Goal: Task Accomplishment & Management: Use online tool/utility

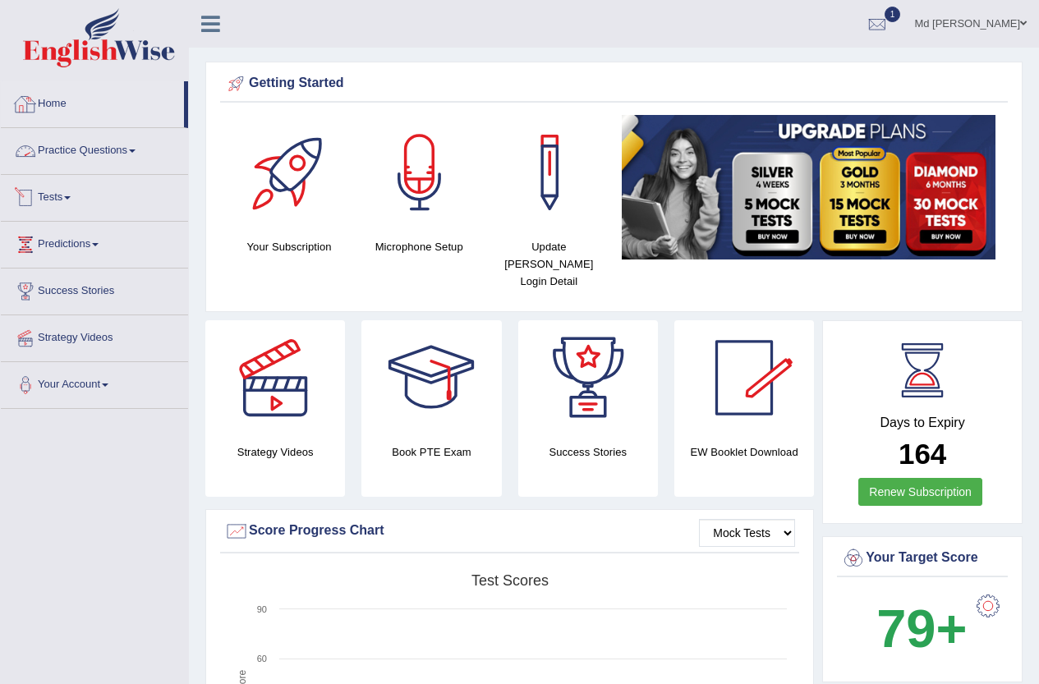
click at [62, 94] on link "Home" at bounding box center [92, 101] width 183 height 41
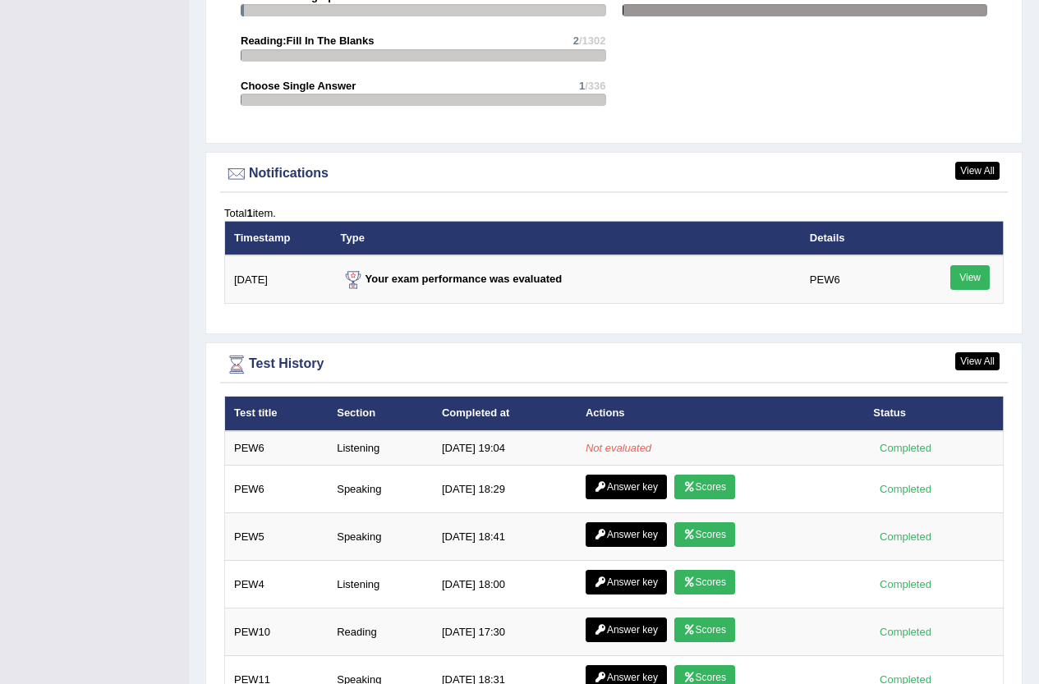
scroll to position [2044, 0]
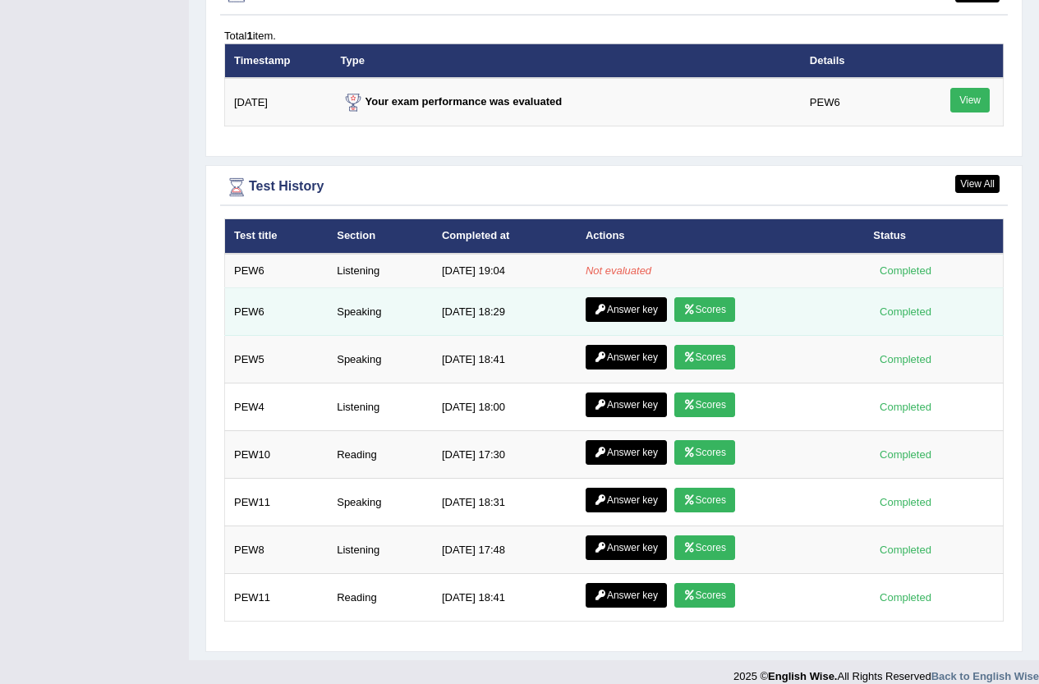
click at [627, 297] on link "Answer key" at bounding box center [626, 309] width 81 height 25
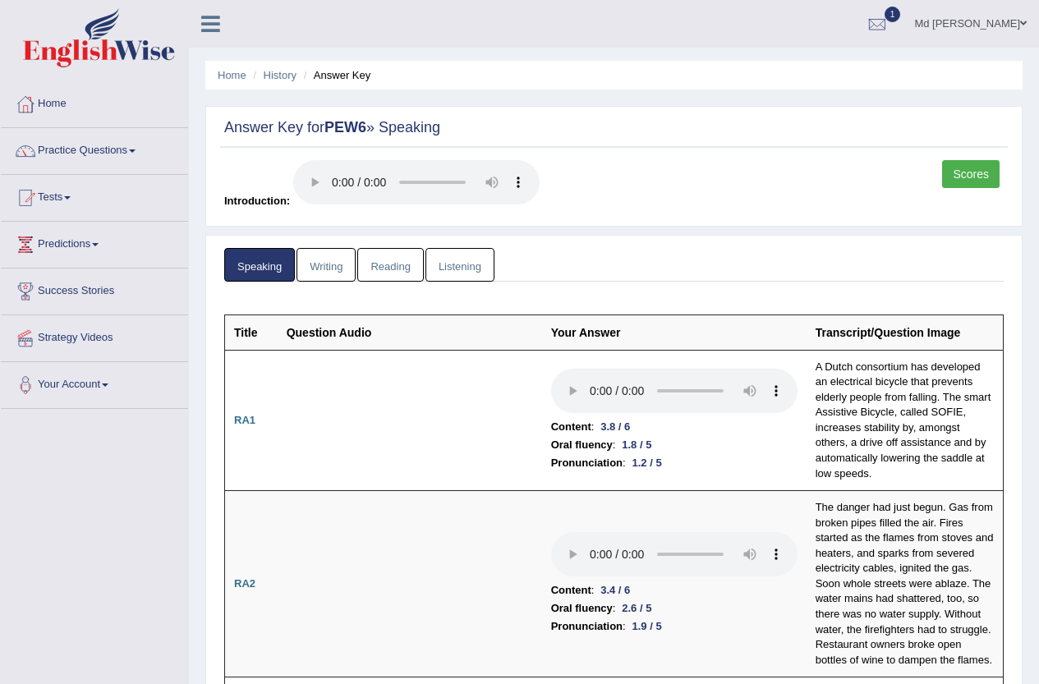
click at [440, 268] on link "Listening" at bounding box center [460, 265] width 69 height 34
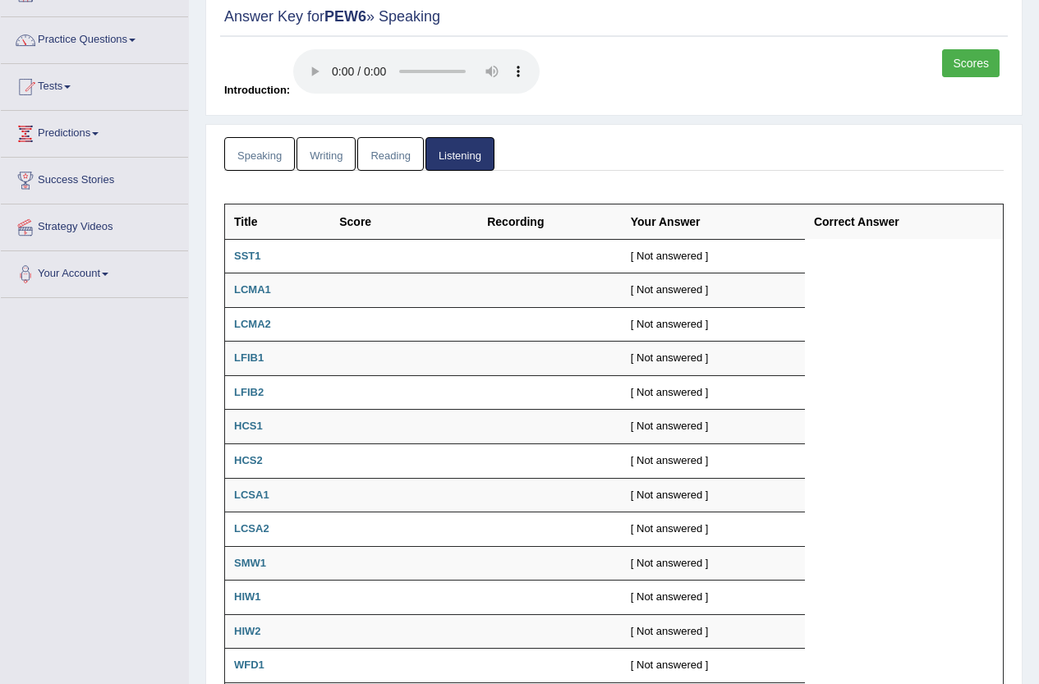
scroll to position [262, 0]
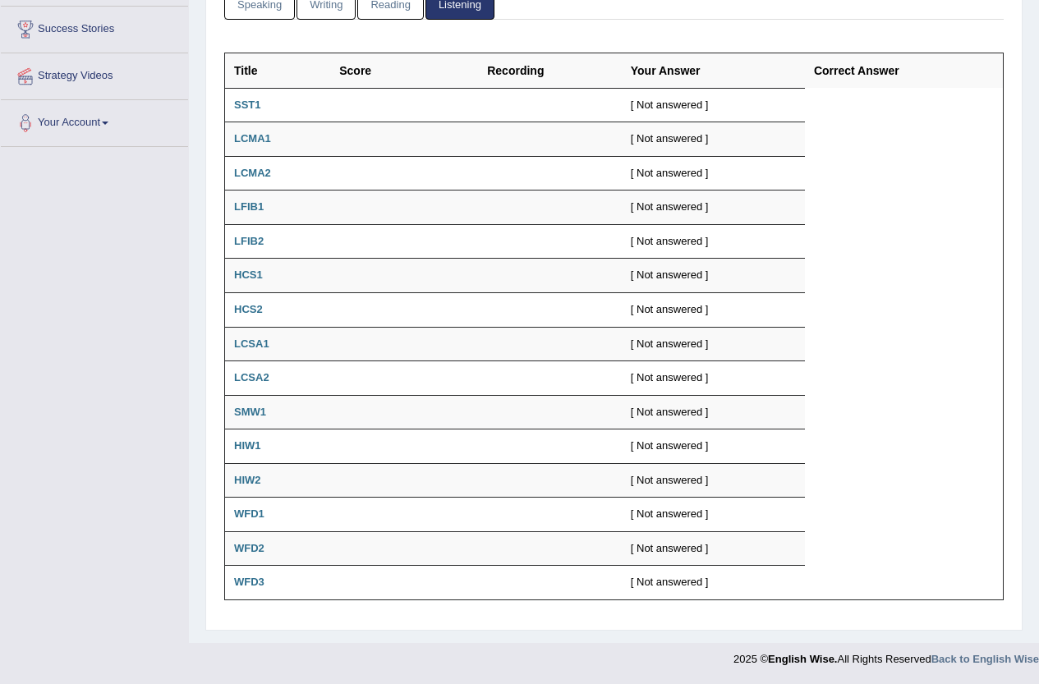
click at [400, 2] on link "Reading" at bounding box center [390, 3] width 66 height 34
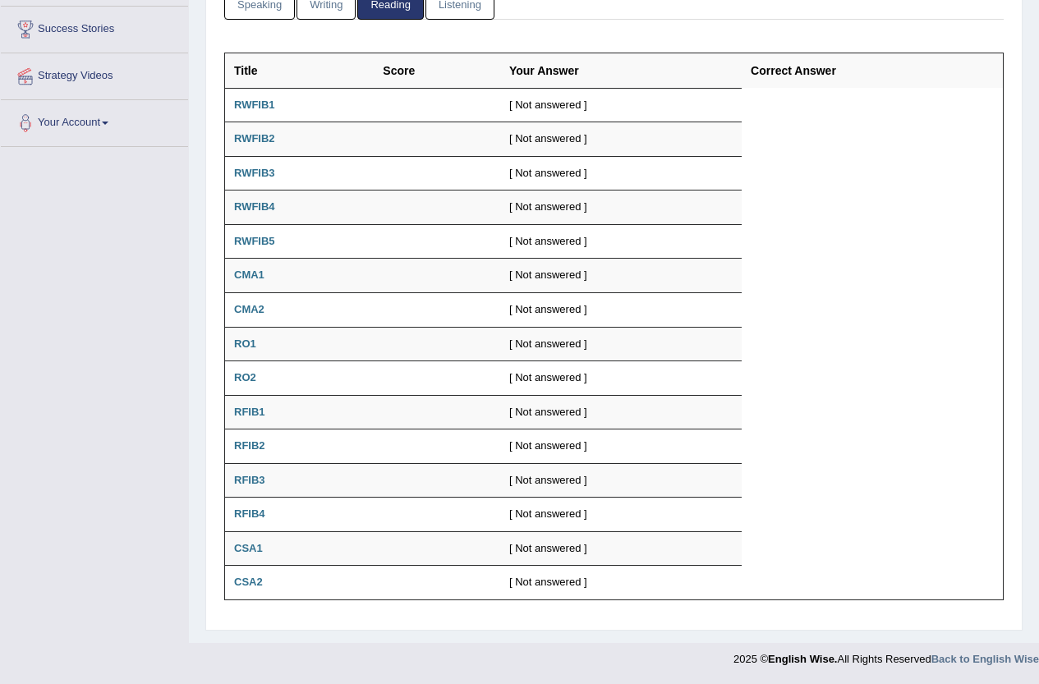
click at [343, 3] on link "Writing" at bounding box center [326, 3] width 59 height 34
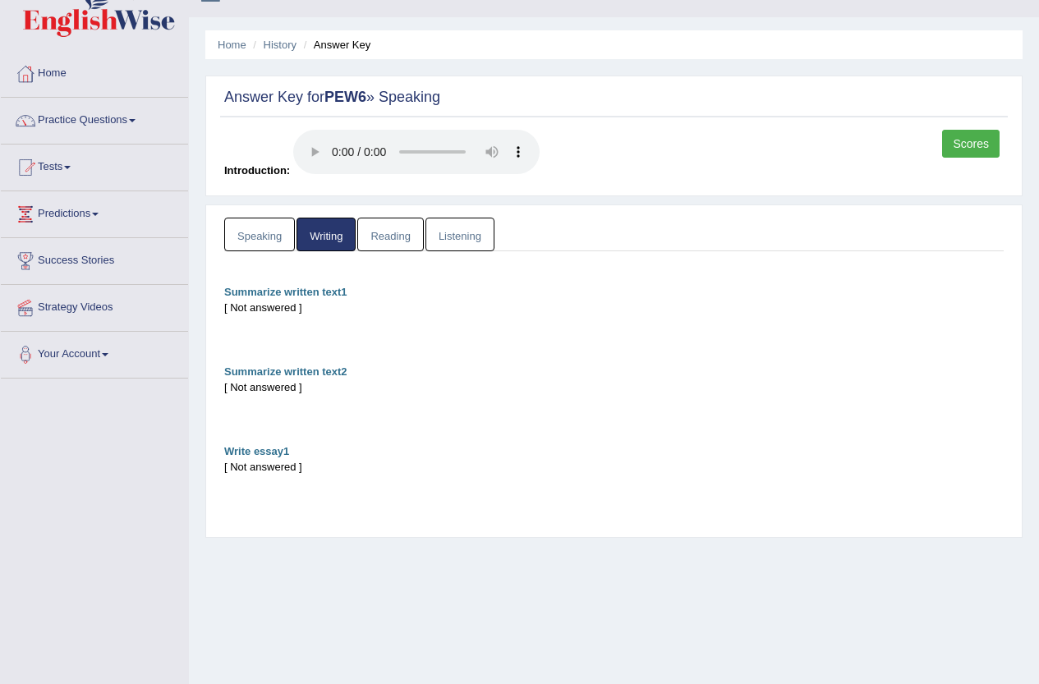
scroll to position [0, 0]
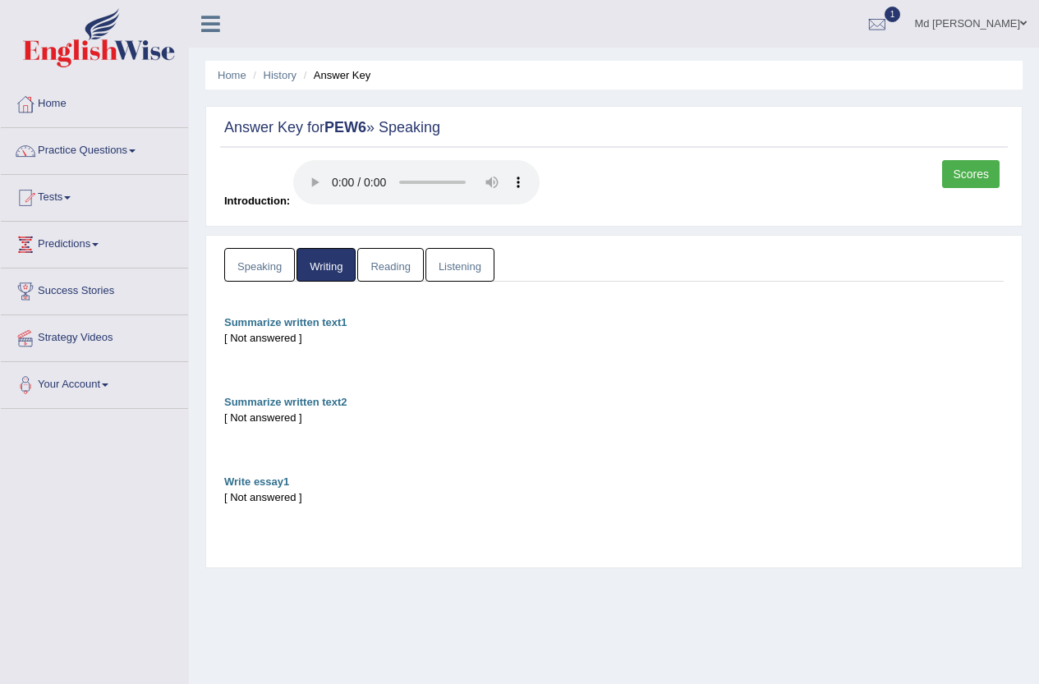
click at [257, 265] on link "Speaking" at bounding box center [259, 265] width 71 height 34
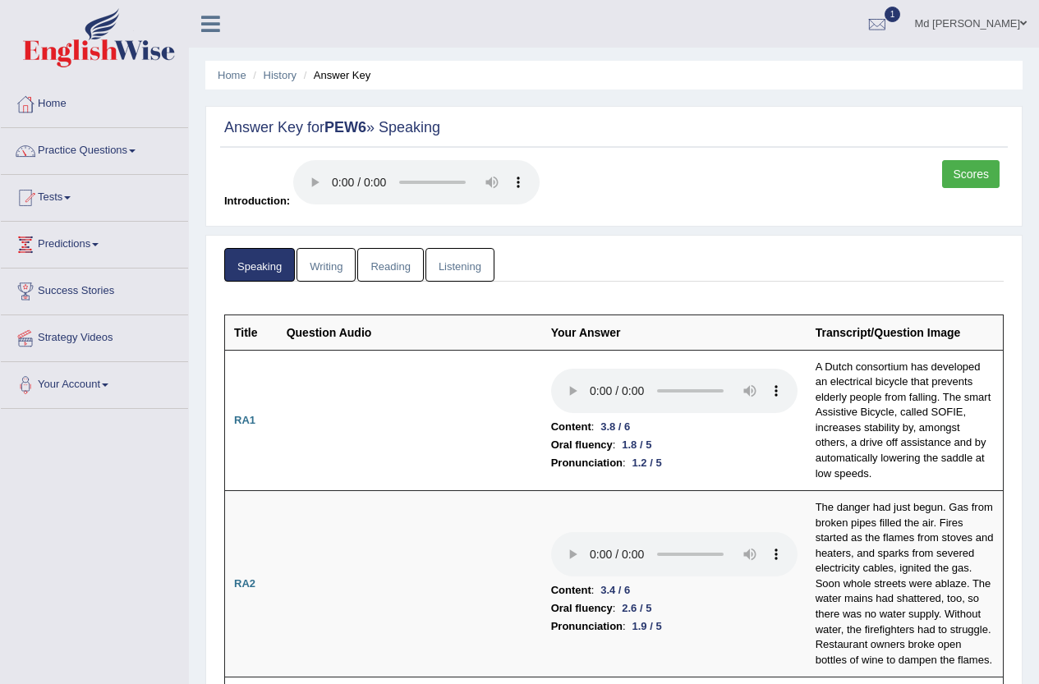
click at [950, 164] on link "Scores" at bounding box center [971, 174] width 58 height 28
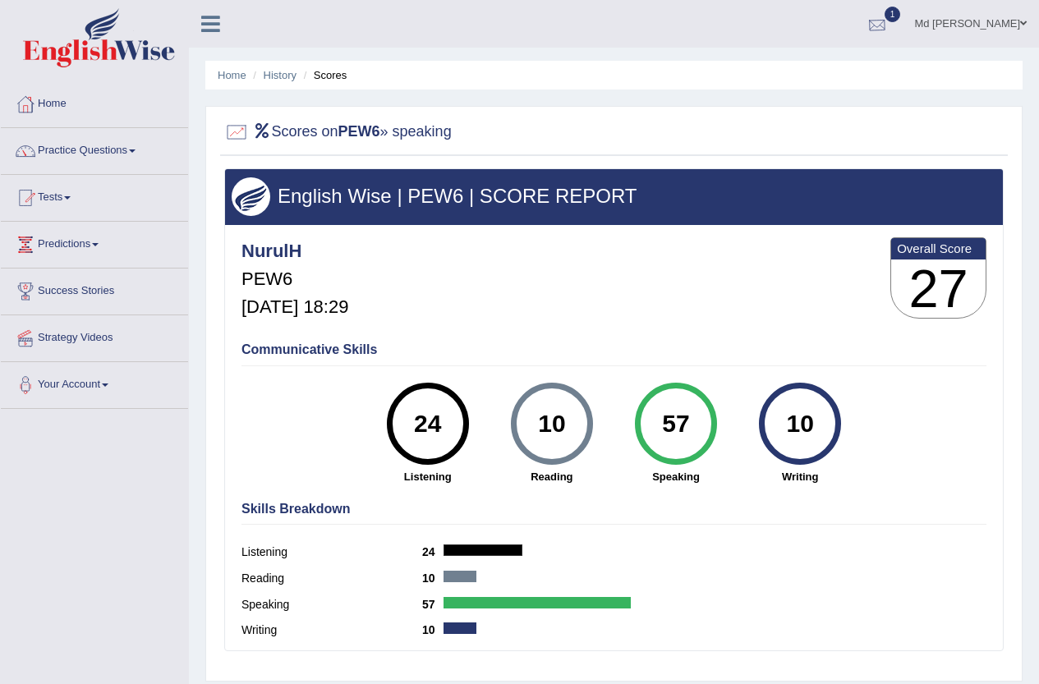
click at [890, 22] on div at bounding box center [877, 24] width 25 height 25
click at [811, 117] on strong "See All Alerts" at bounding box center [774, 116] width 73 height 13
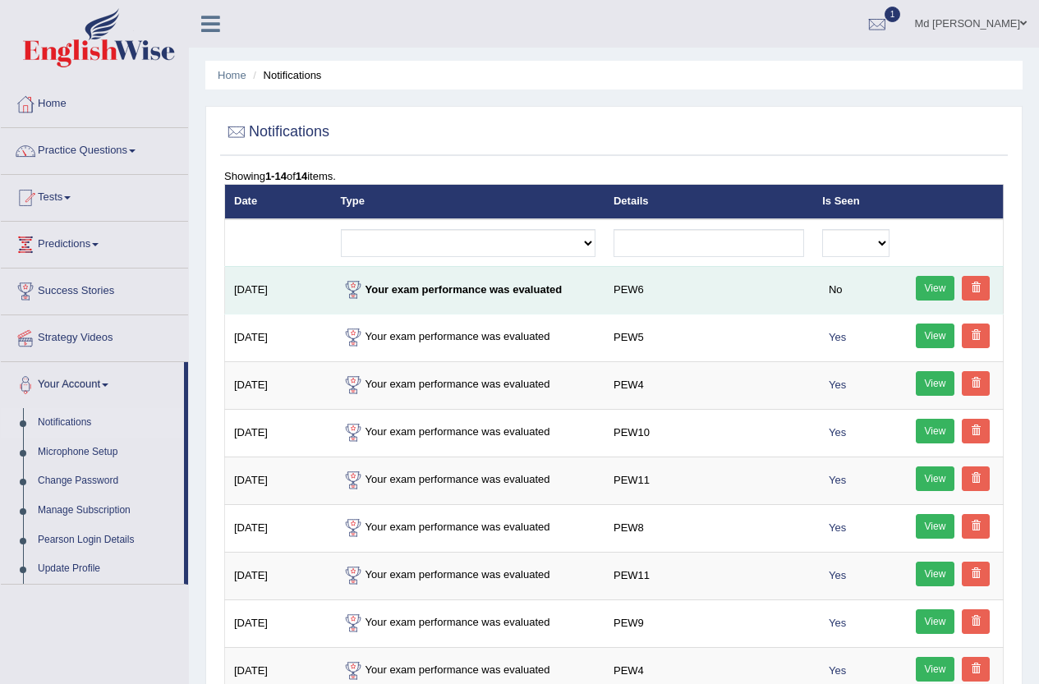
click at [940, 283] on link "View" at bounding box center [935, 288] width 39 height 25
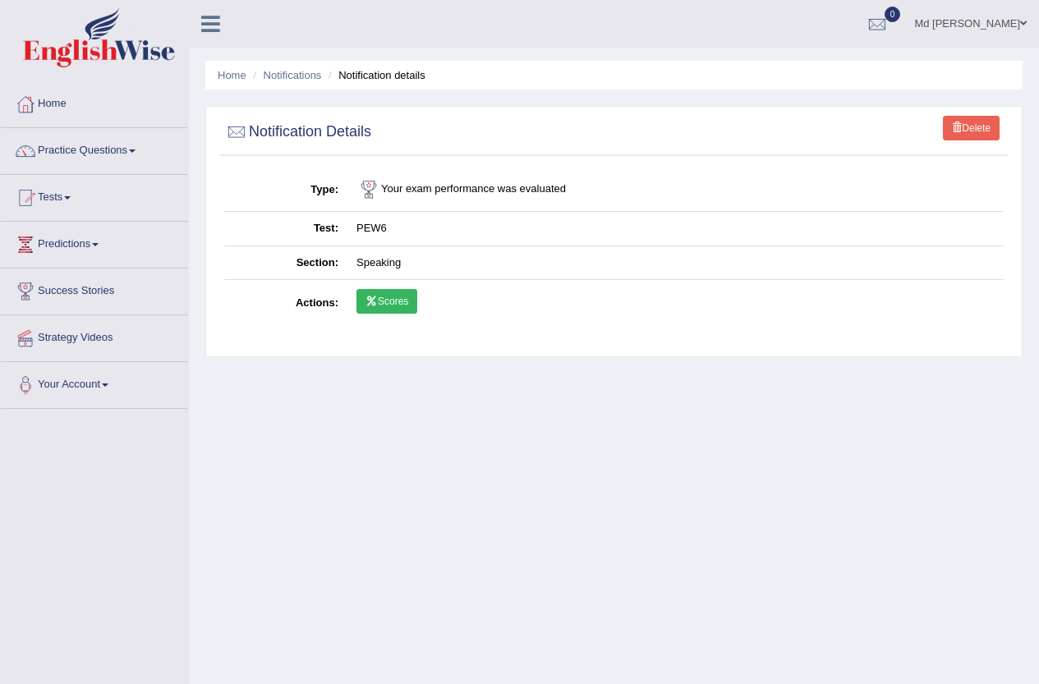
click at [375, 308] on link "Scores" at bounding box center [387, 301] width 61 height 25
click at [48, 145] on link "Practice Questions" at bounding box center [94, 148] width 187 height 41
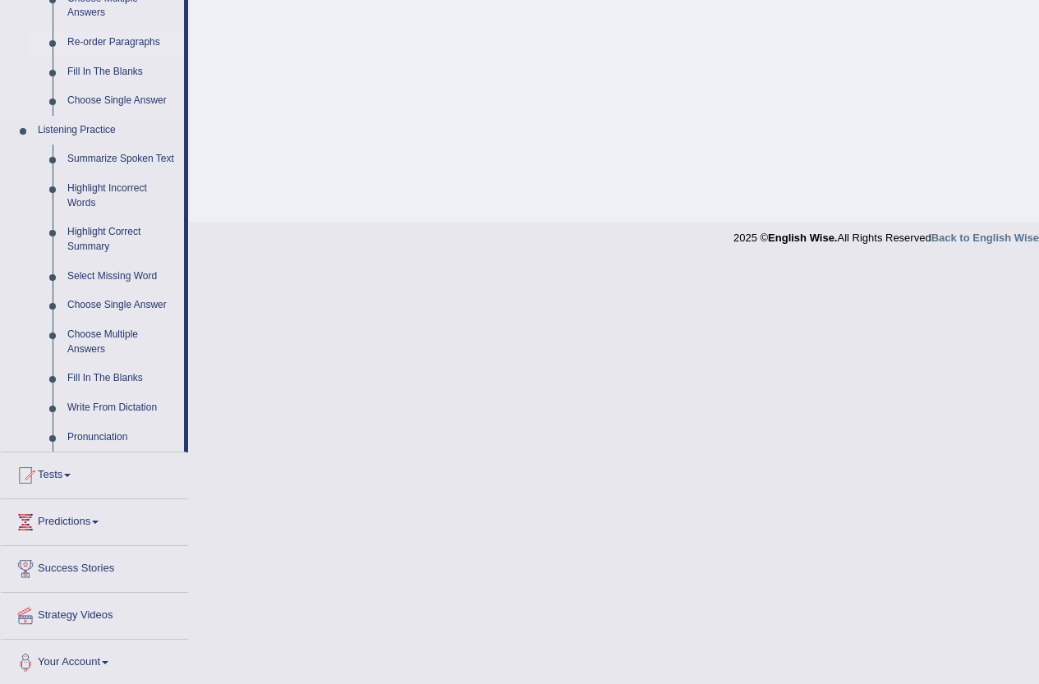
scroll to position [603, 0]
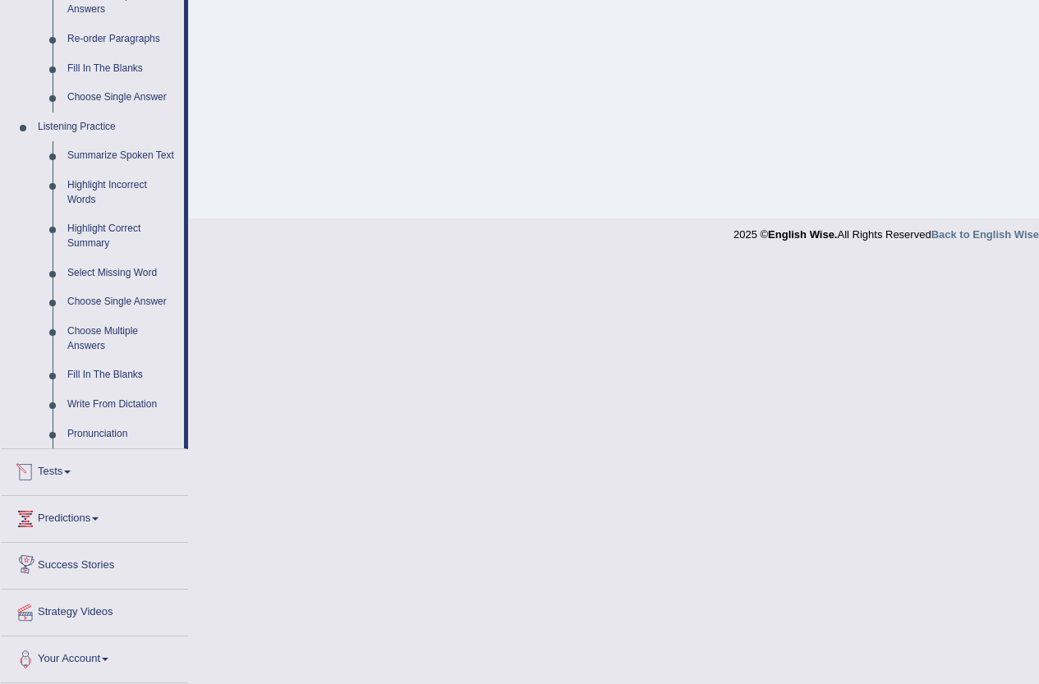
click at [62, 479] on link "Tests" at bounding box center [94, 469] width 187 height 41
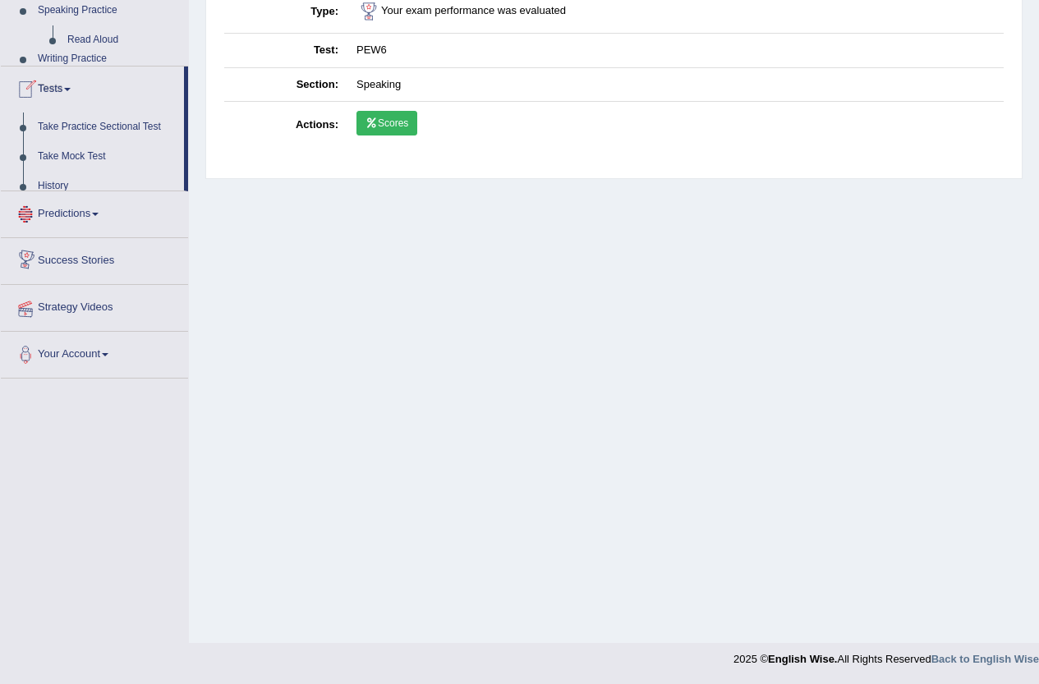
scroll to position [177, 0]
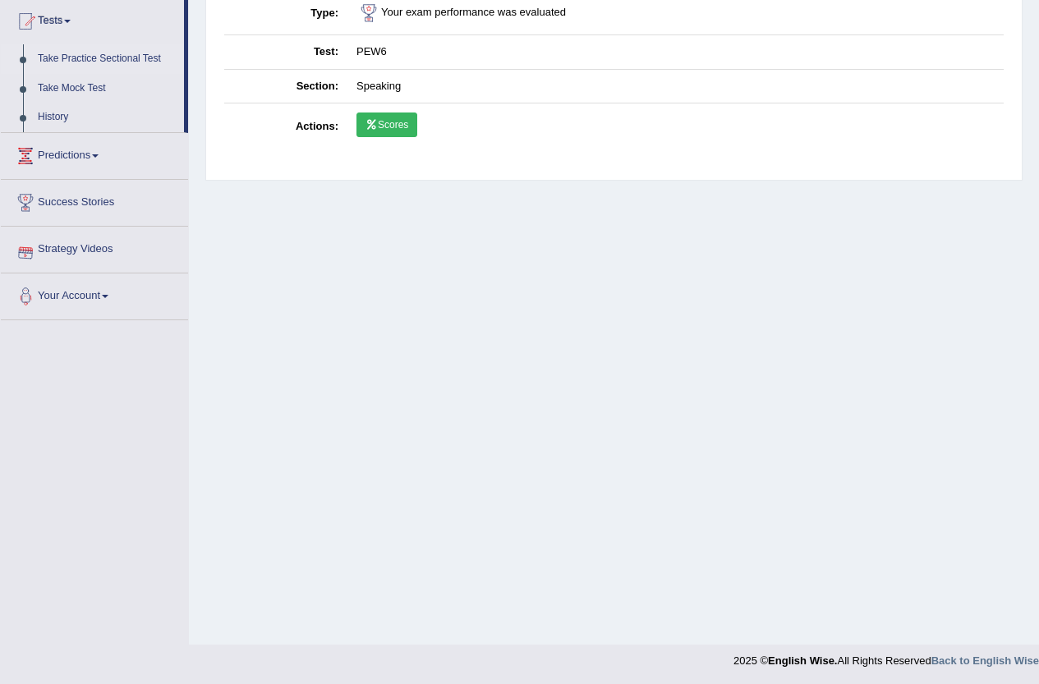
click at [89, 57] on link "Take Practice Sectional Test" at bounding box center [107, 59] width 154 height 30
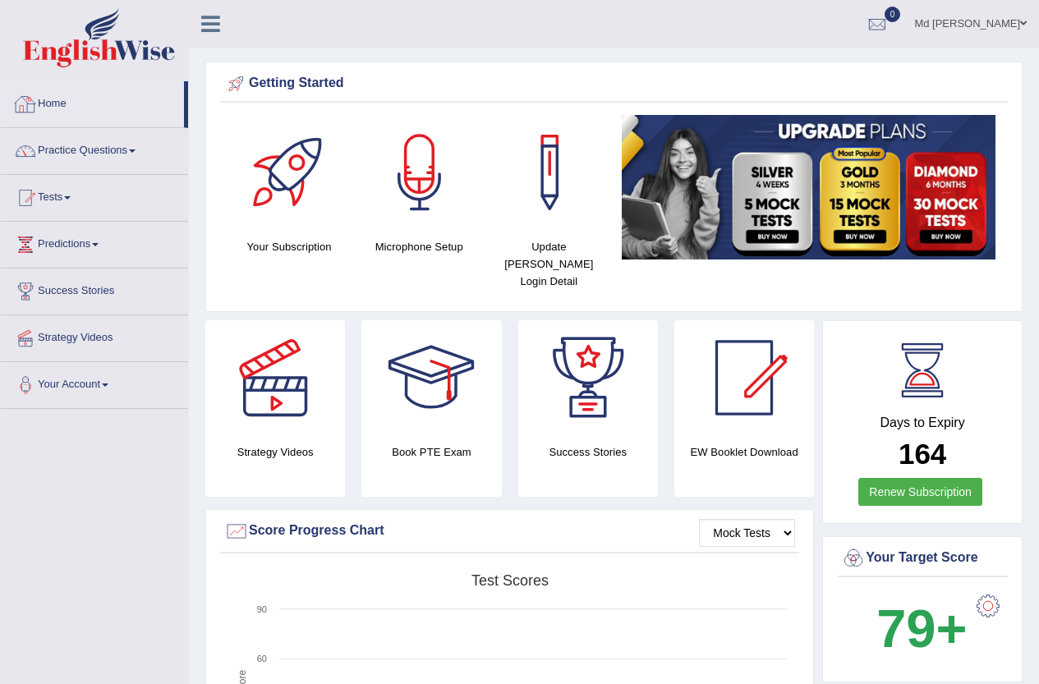
click at [40, 126] on li "Home" at bounding box center [94, 104] width 187 height 47
click at [89, 157] on link "Practice Questions" at bounding box center [94, 148] width 187 height 41
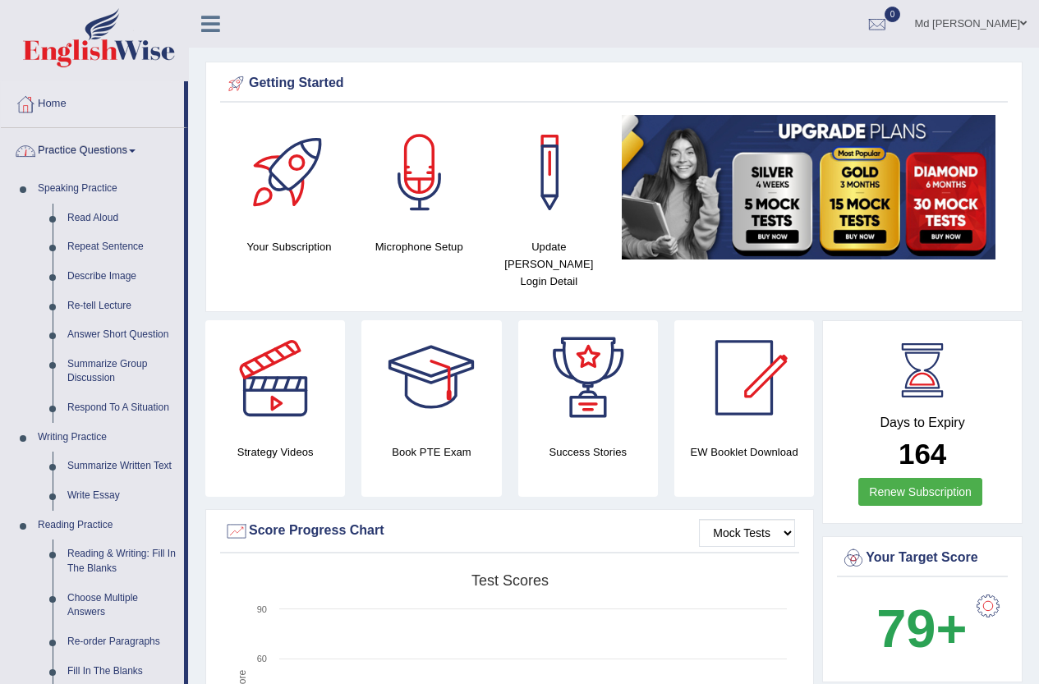
click at [94, 153] on link "Practice Questions" at bounding box center [92, 148] width 183 height 41
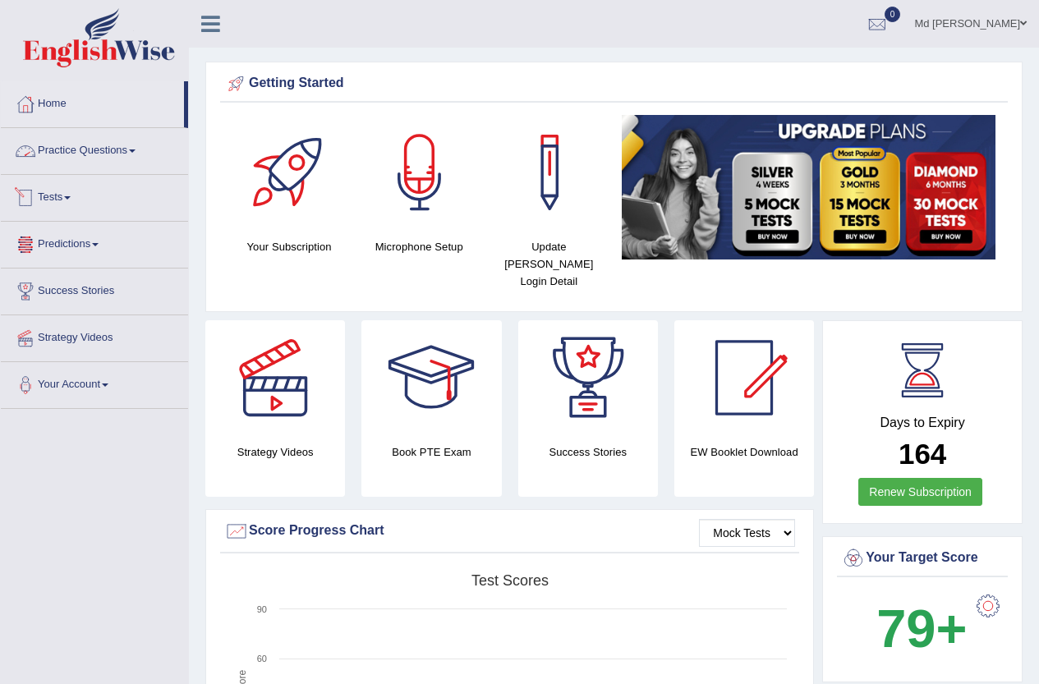
click at [67, 205] on link "Tests" at bounding box center [94, 195] width 187 height 41
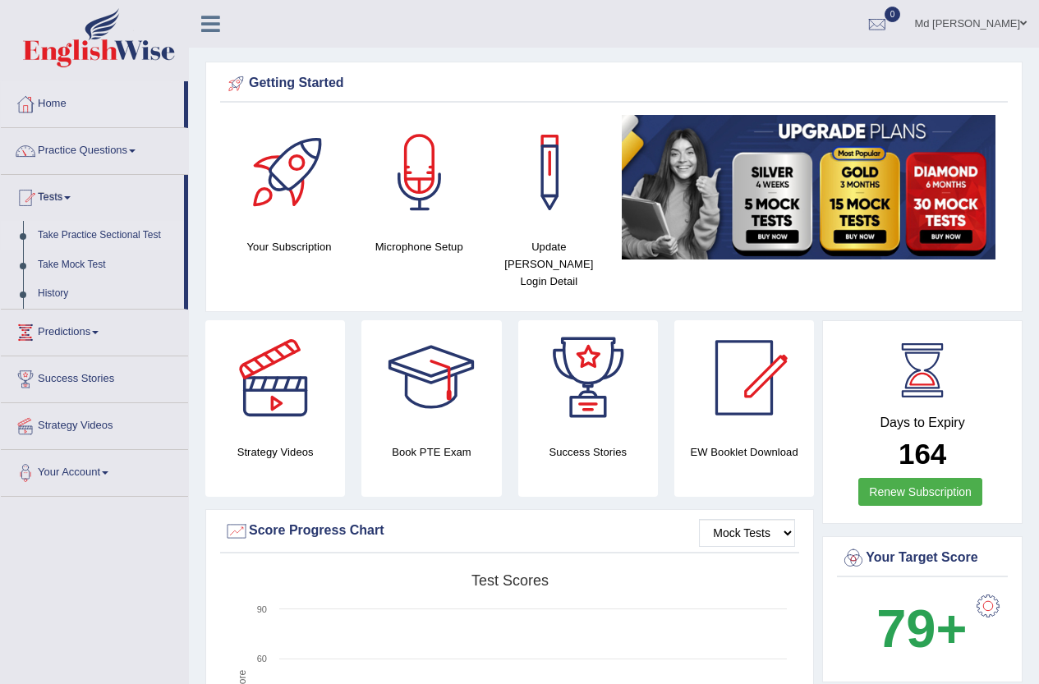
click at [95, 239] on link "Take Practice Sectional Test" at bounding box center [107, 236] width 154 height 30
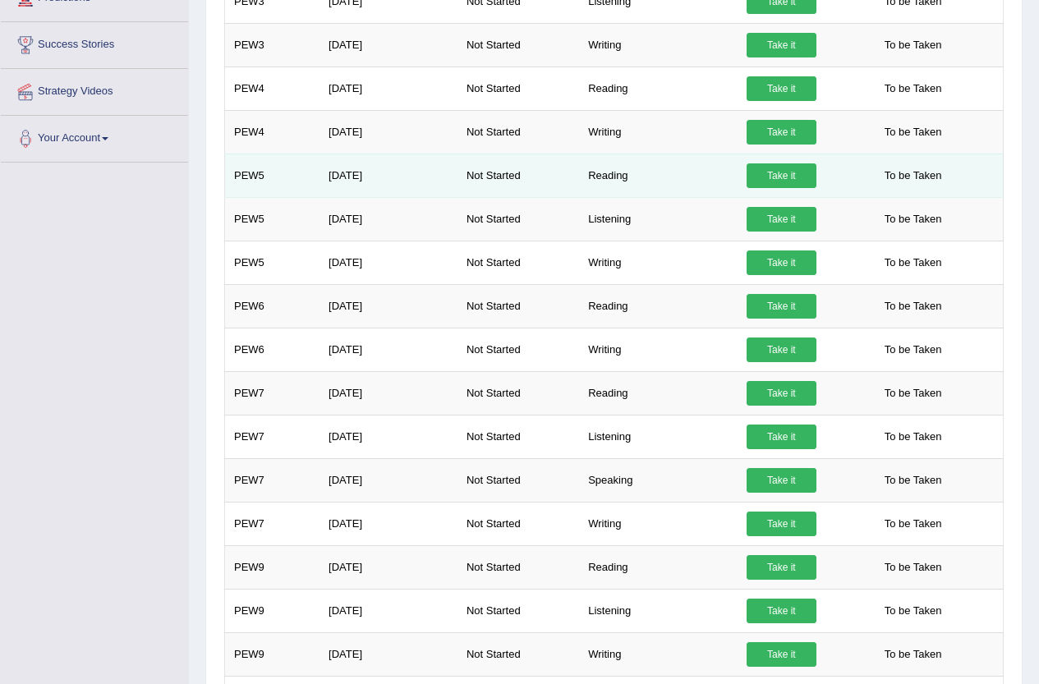
click at [793, 172] on link "Take it" at bounding box center [782, 176] width 70 height 25
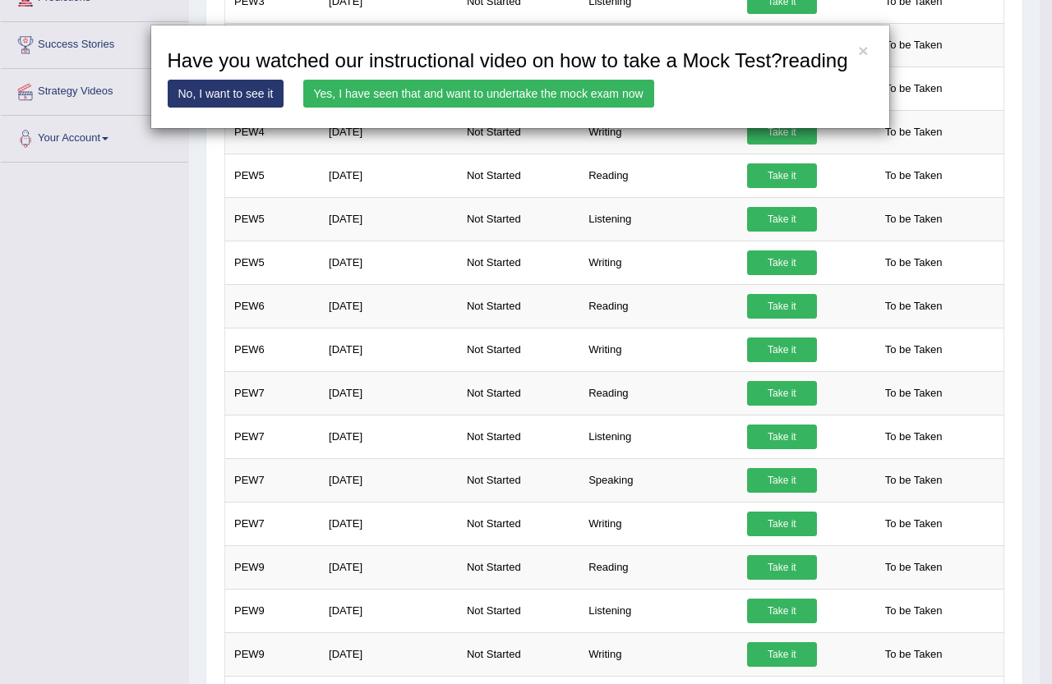
click at [469, 95] on link "Yes, I have seen that and want to undertake the mock exam now" at bounding box center [478, 94] width 351 height 28
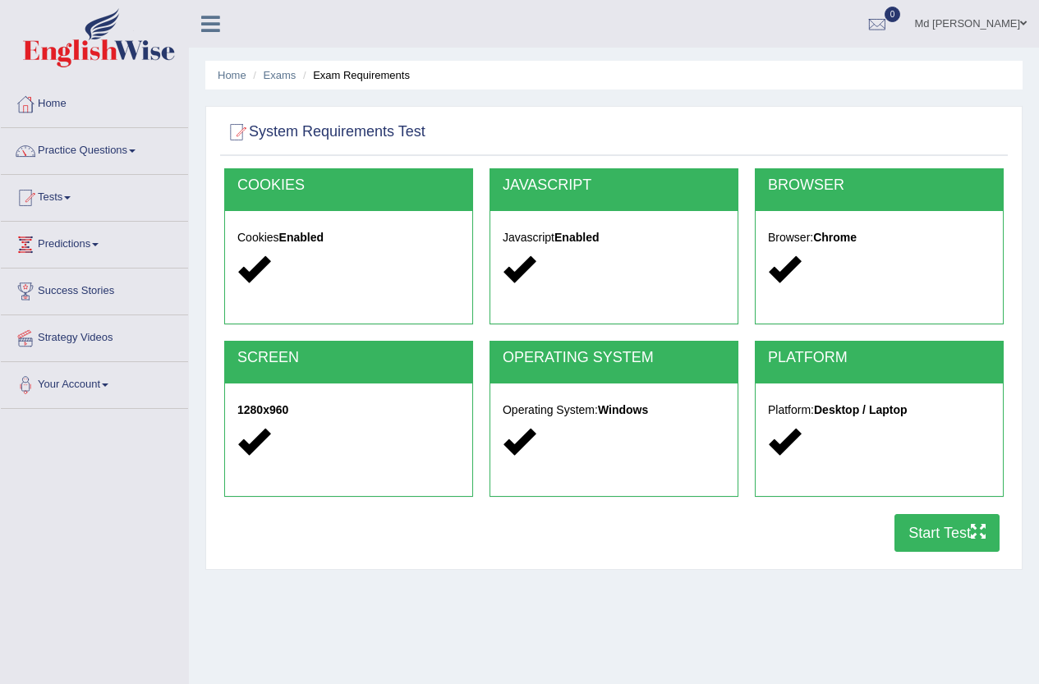
click at [965, 526] on button "Start Test" at bounding box center [947, 533] width 105 height 38
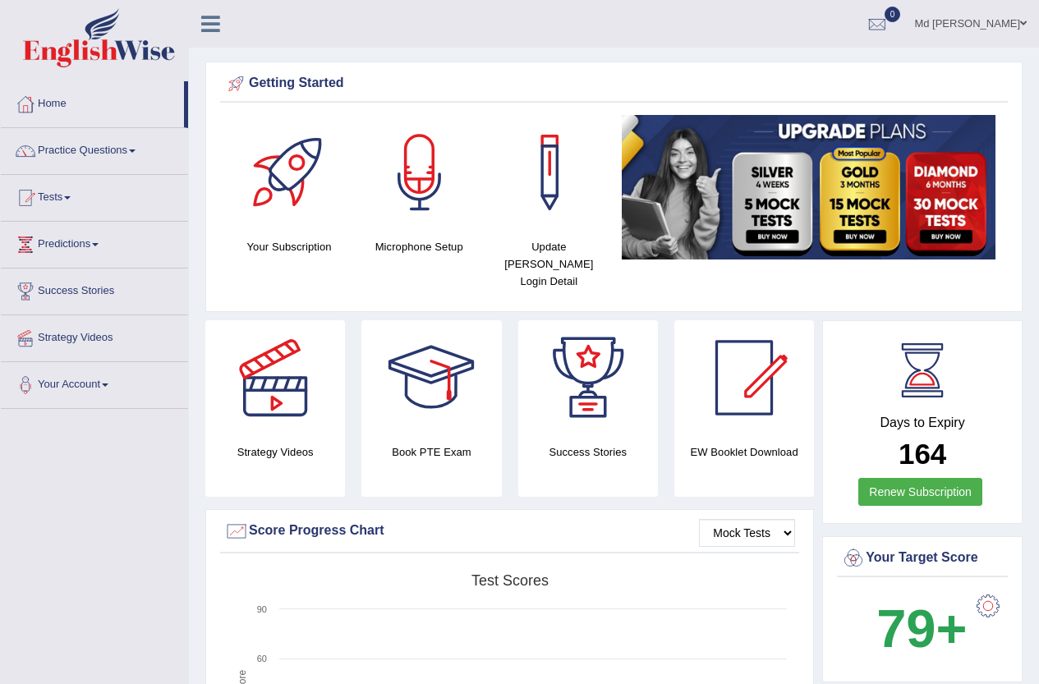
click at [68, 196] on link "Tests" at bounding box center [94, 195] width 187 height 41
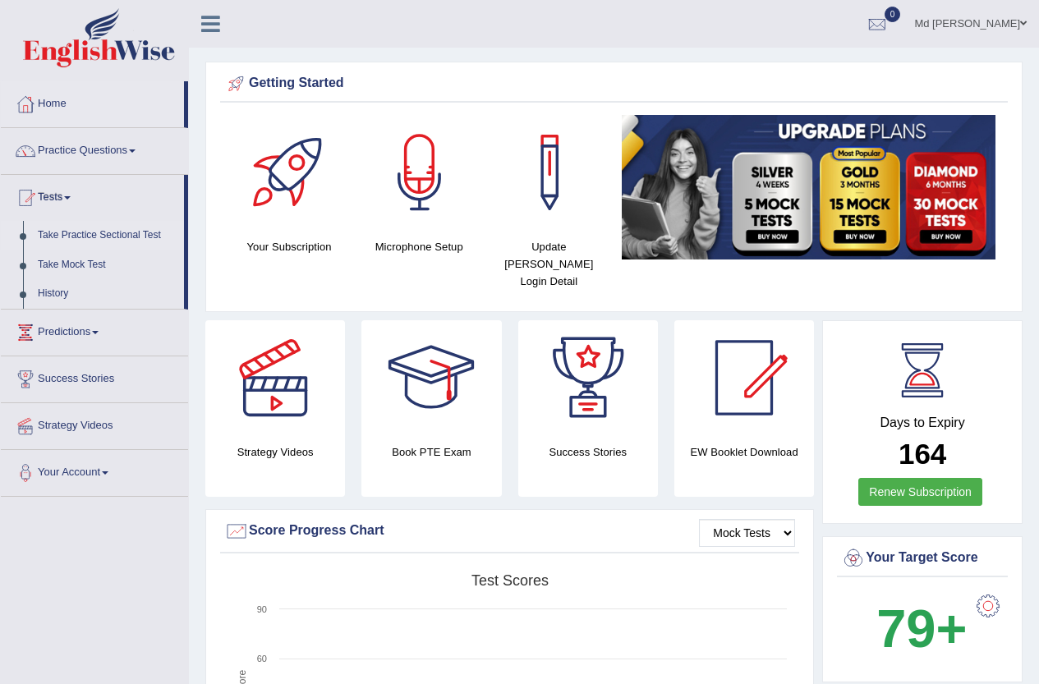
click at [90, 231] on link "Take Practice Sectional Test" at bounding box center [107, 236] width 154 height 30
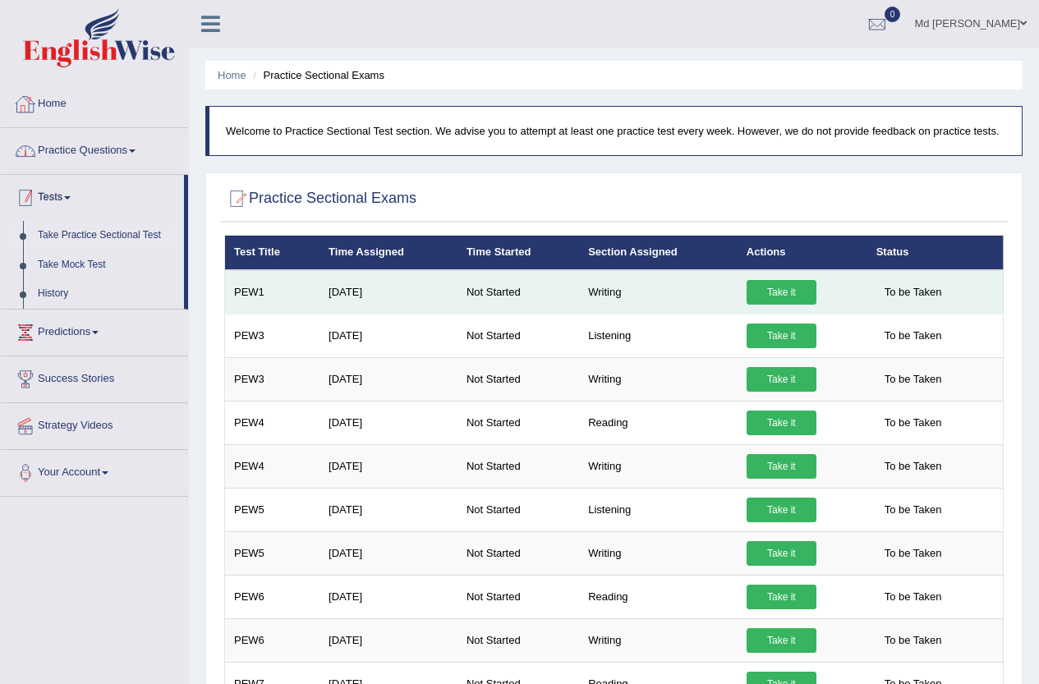
click at [40, 108] on link "Home" at bounding box center [94, 101] width 187 height 41
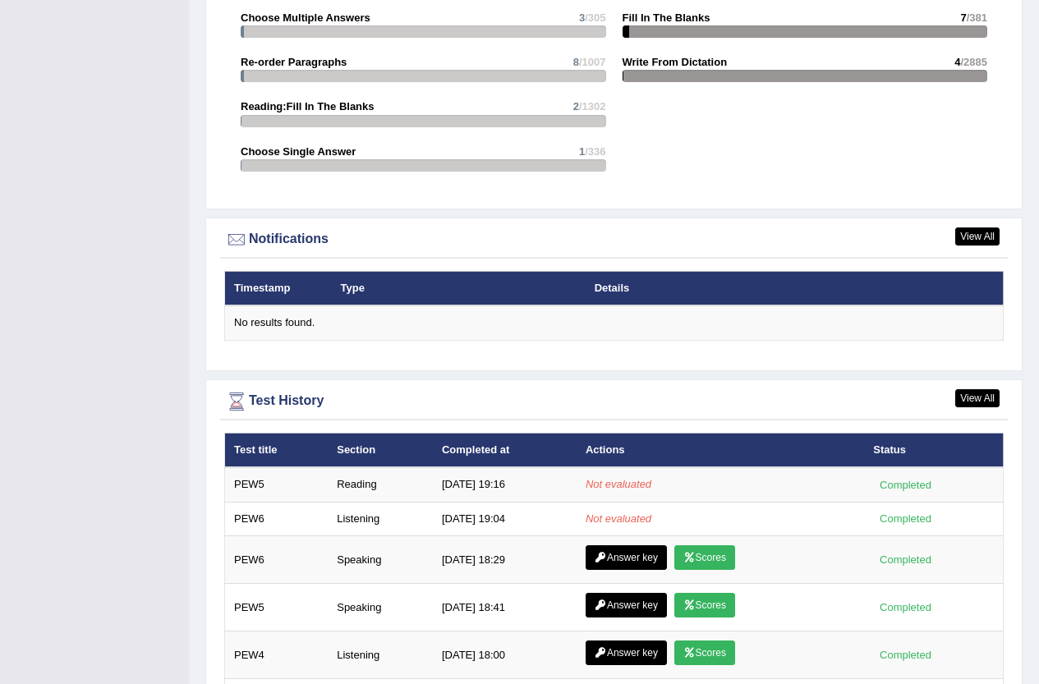
scroll to position [2002, 0]
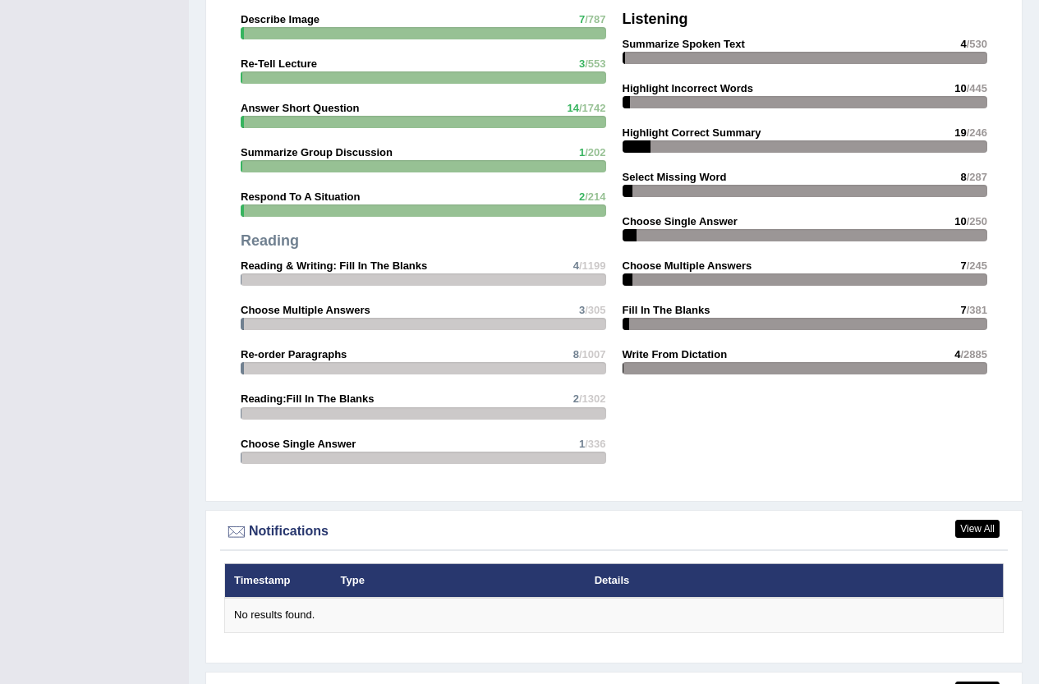
drag, startPoint x: 151, startPoint y: 452, endPoint x: 156, endPoint y: 417, distance: 35.7
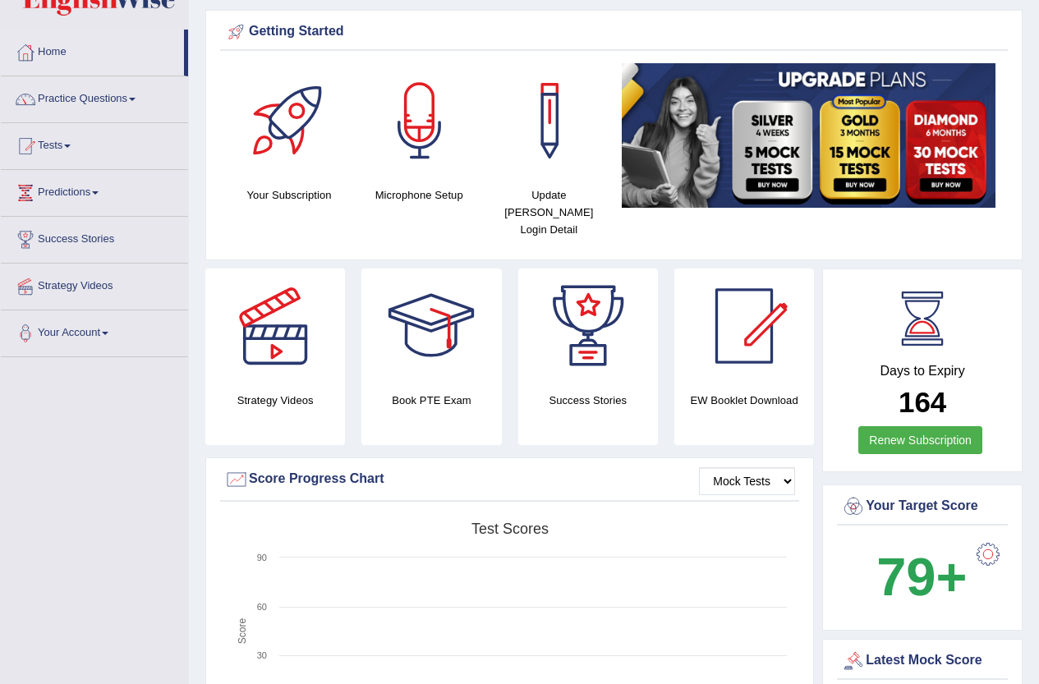
scroll to position [0, 0]
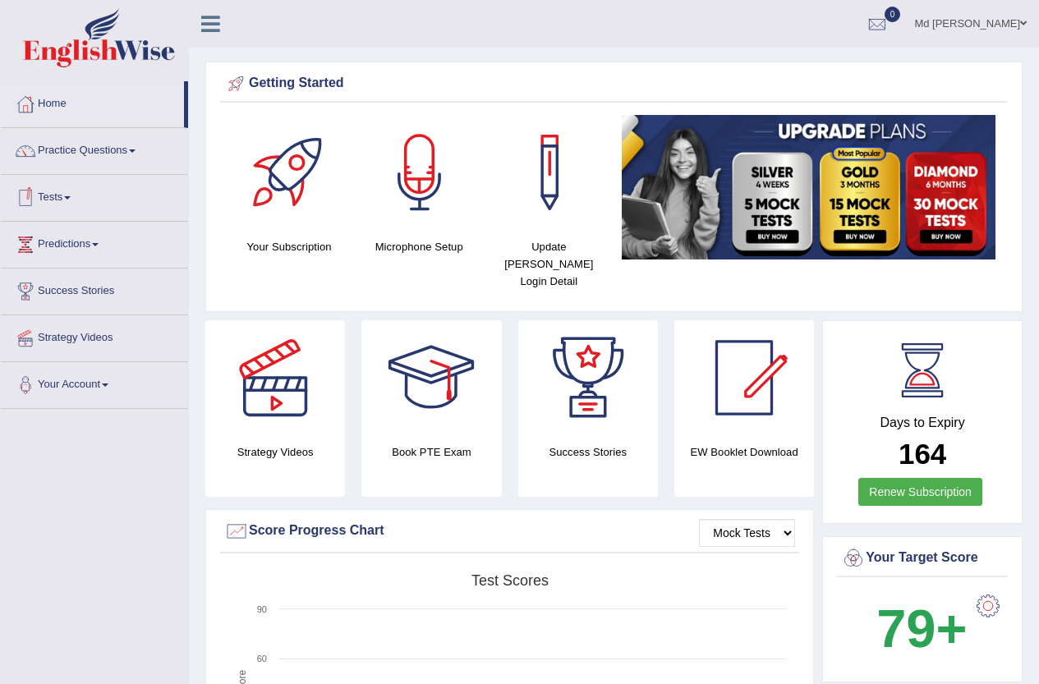
click at [68, 200] on link "Tests" at bounding box center [94, 195] width 187 height 41
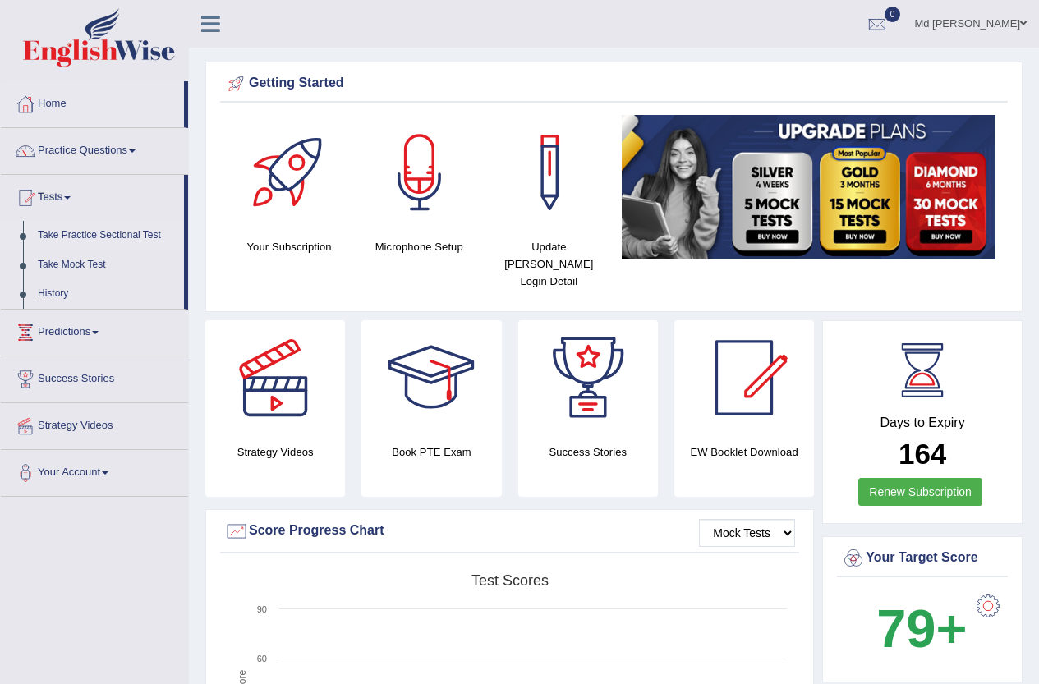
click at [101, 238] on link "Take Practice Sectional Test" at bounding box center [107, 236] width 154 height 30
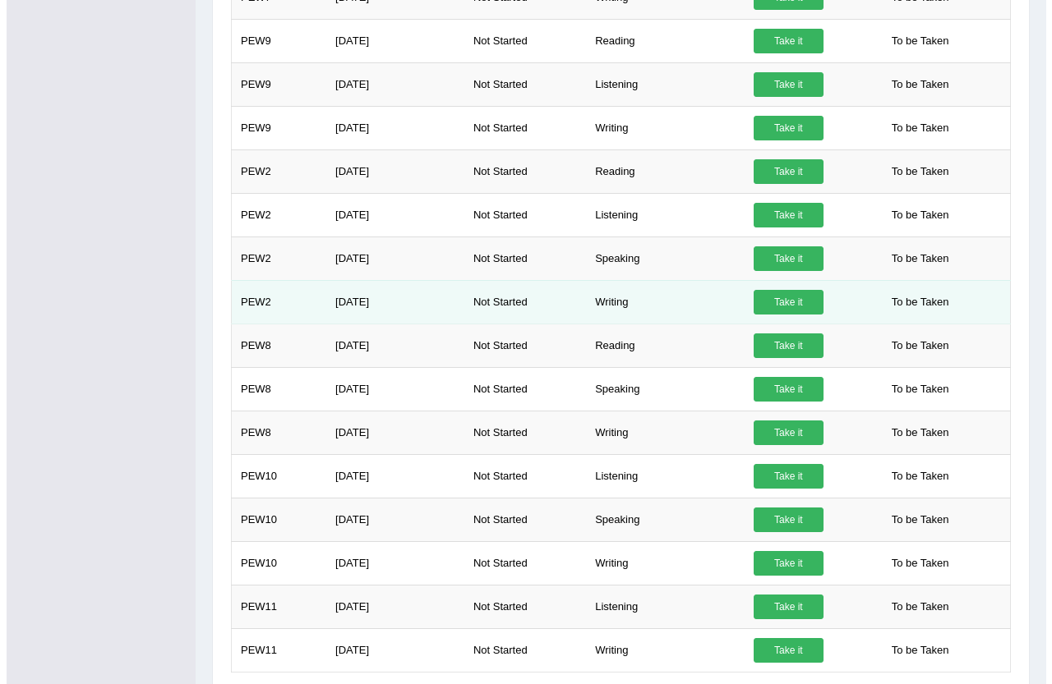
scroll to position [726, 0]
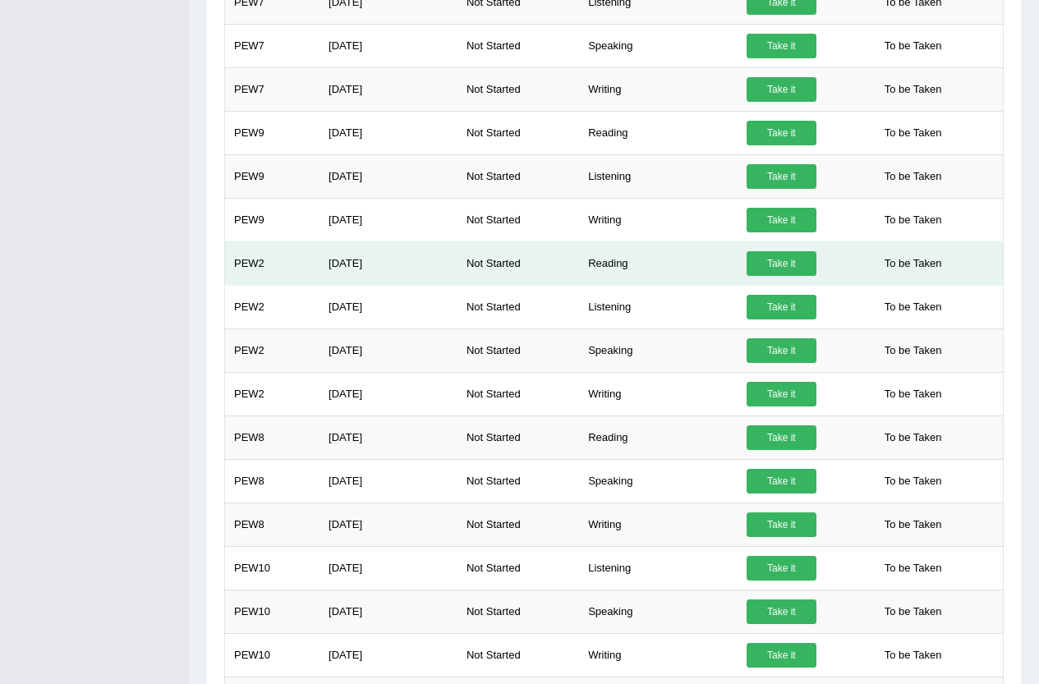
click at [798, 265] on link "Take it" at bounding box center [782, 263] width 70 height 25
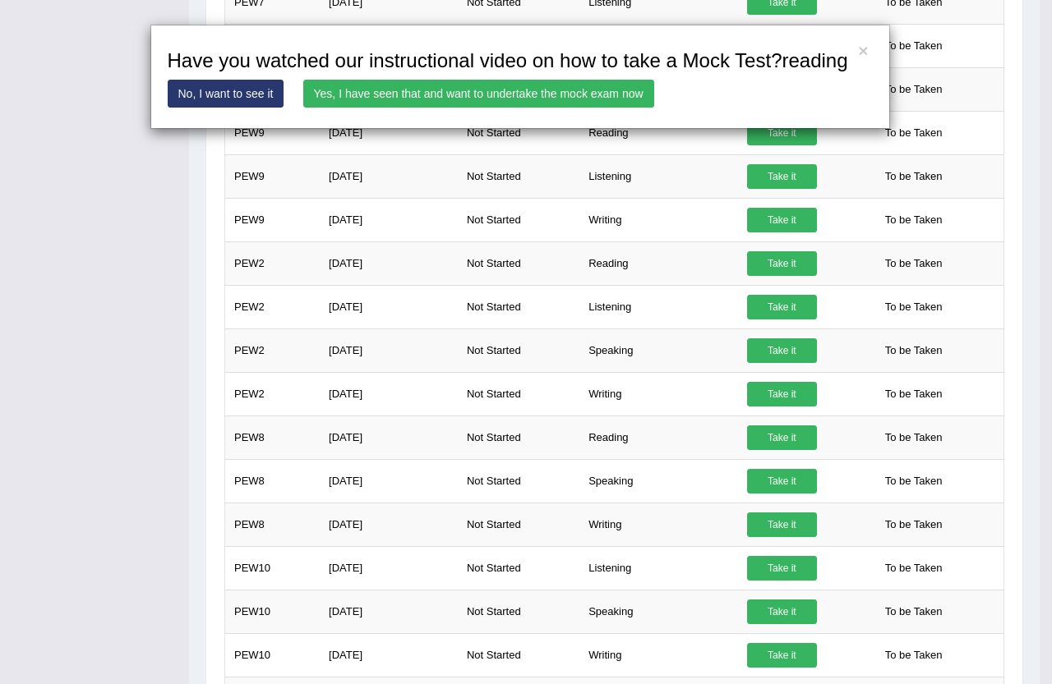
click at [575, 98] on link "Yes, I have seen that and want to undertake the mock exam now" at bounding box center [478, 94] width 351 height 28
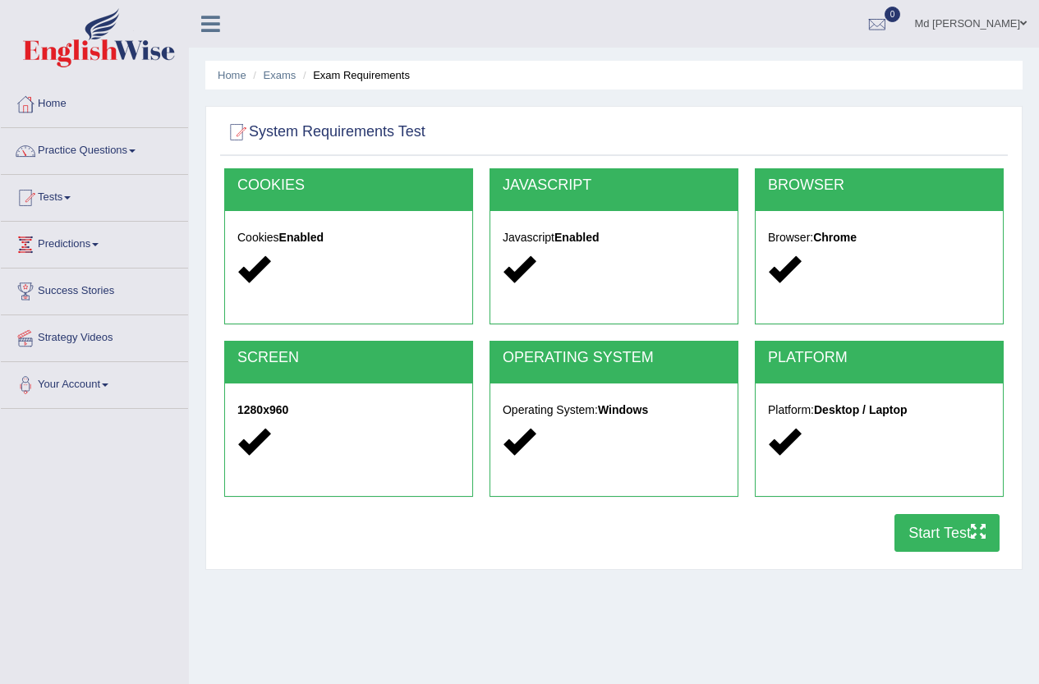
click at [955, 539] on button "Start Test" at bounding box center [947, 533] width 105 height 38
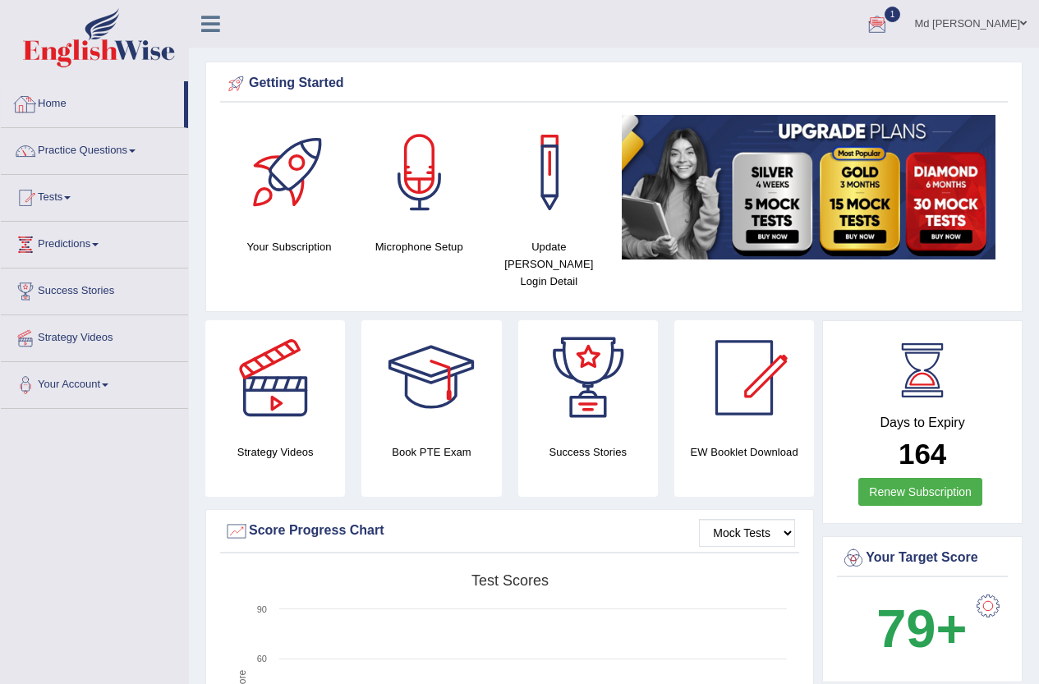
click at [49, 106] on link "Home" at bounding box center [92, 101] width 183 height 41
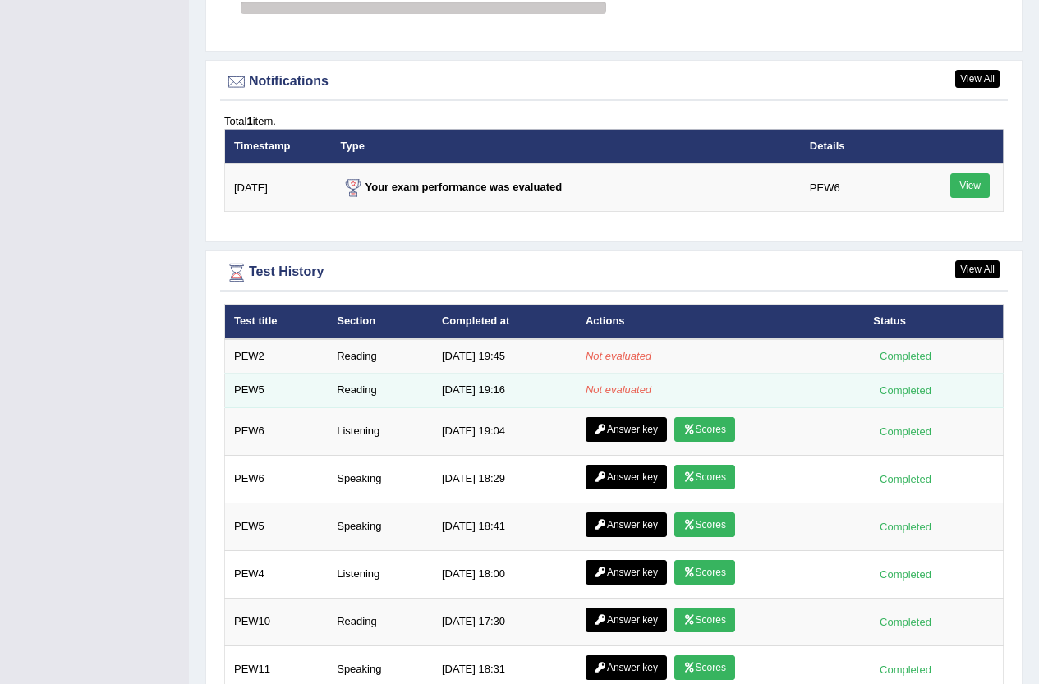
scroll to position [2031, 0]
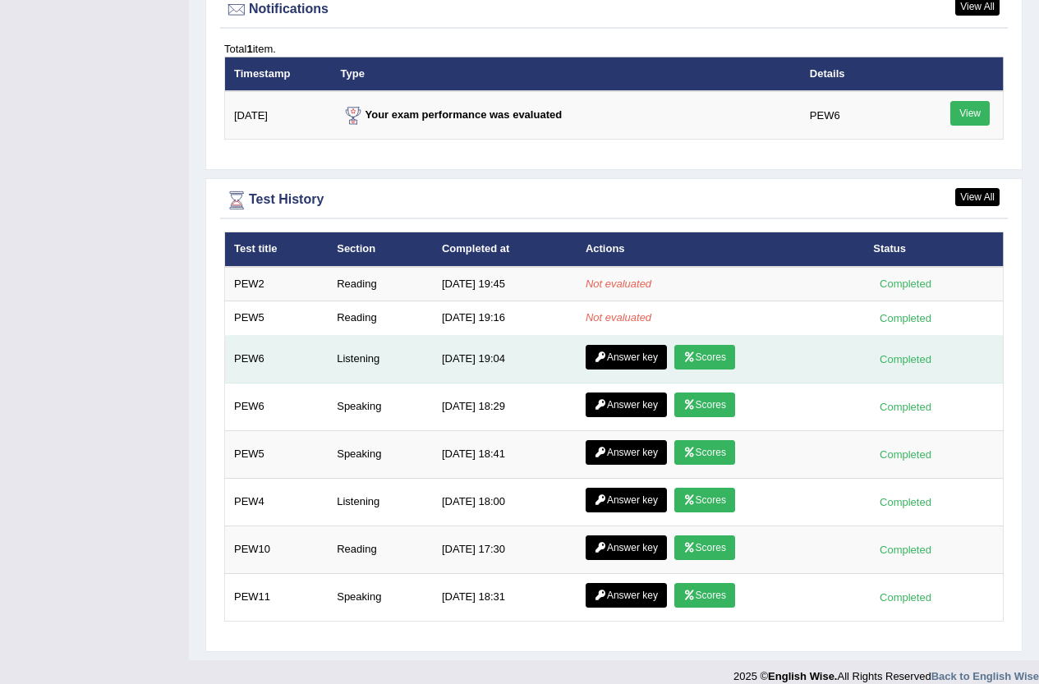
click at [625, 345] on link "Answer key" at bounding box center [626, 357] width 81 height 25
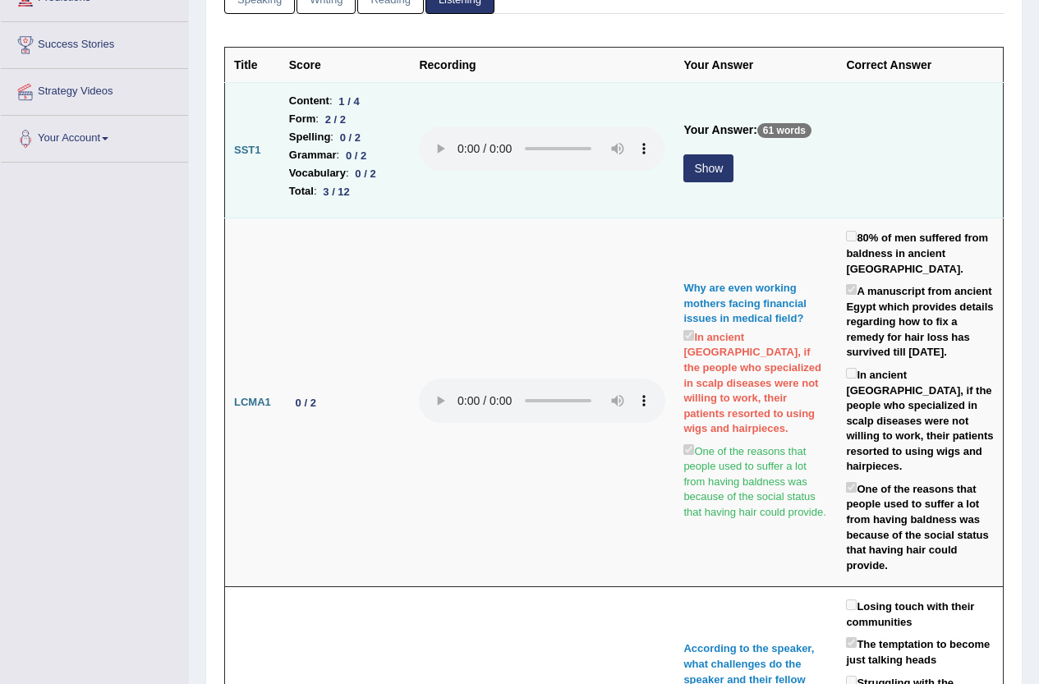
scroll to position [246, 0]
click at [698, 156] on button "Show" at bounding box center [709, 168] width 50 height 28
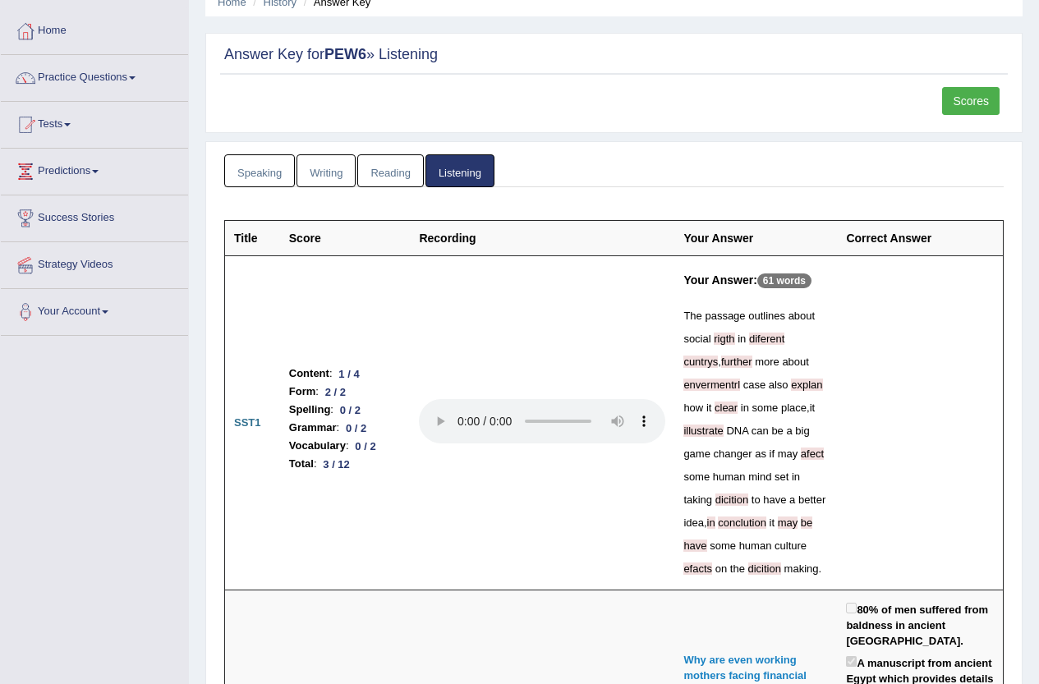
scroll to position [0, 0]
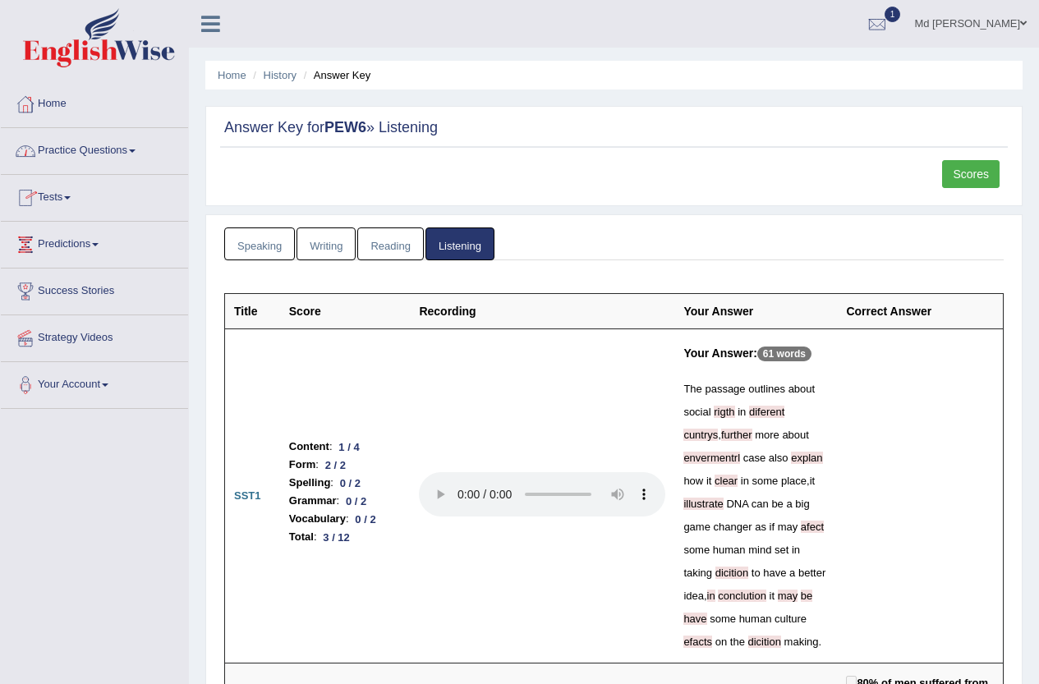
click at [63, 108] on link "Home" at bounding box center [94, 101] width 187 height 41
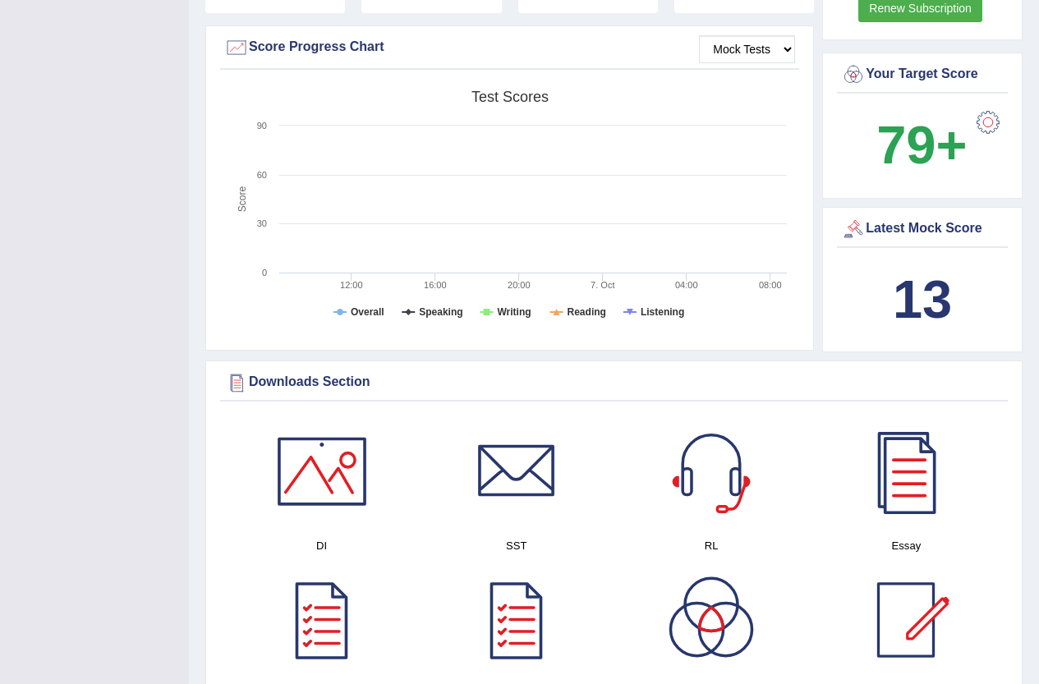
scroll to position [164, 0]
